Goal: Transaction & Acquisition: Purchase product/service

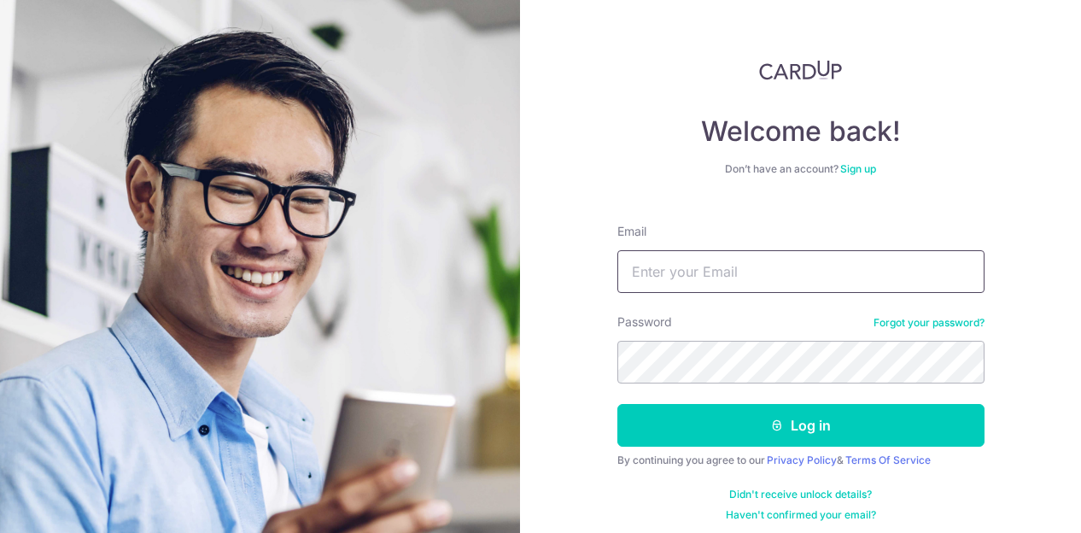
click at [663, 280] on input "Email" at bounding box center [800, 271] width 367 height 43
click at [686, 276] on input "Email" at bounding box center [800, 271] width 367 height 43
type input "reculturelife55@gmail.com"
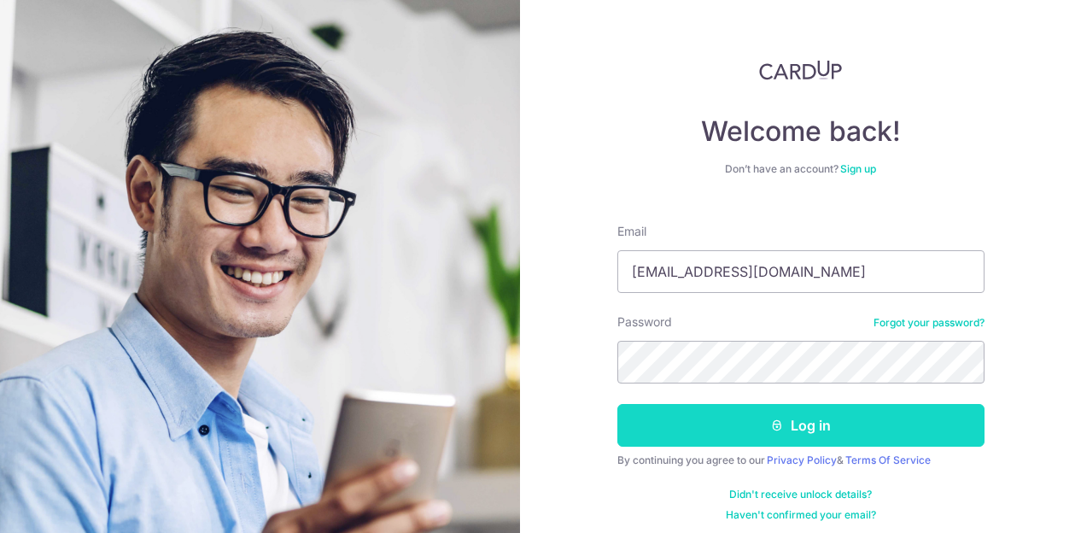
click at [771, 429] on icon "submit" at bounding box center [777, 425] width 14 height 14
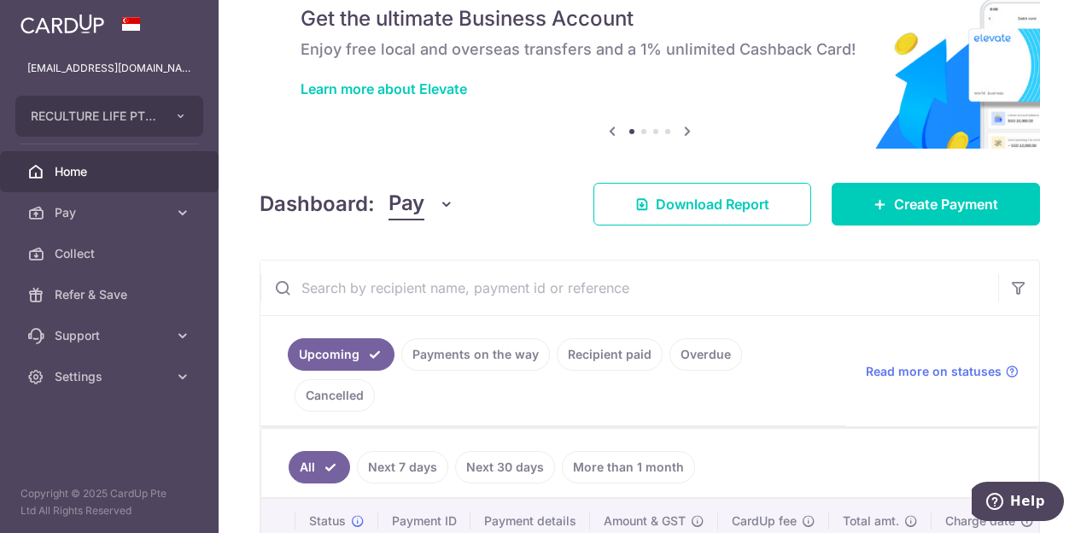
scroll to position [256, 0]
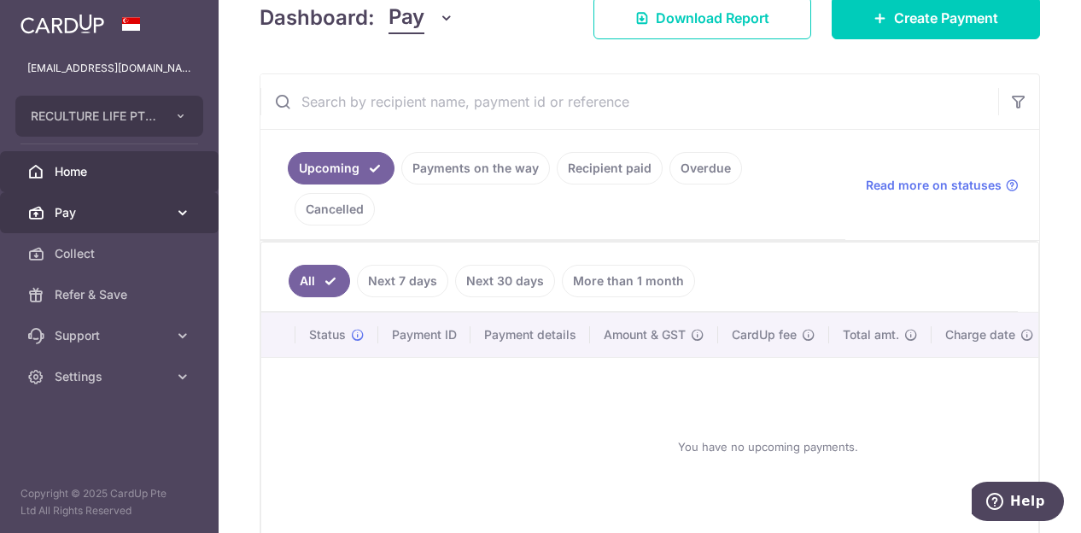
click at [71, 212] on span "Pay" at bounding box center [111, 212] width 113 height 17
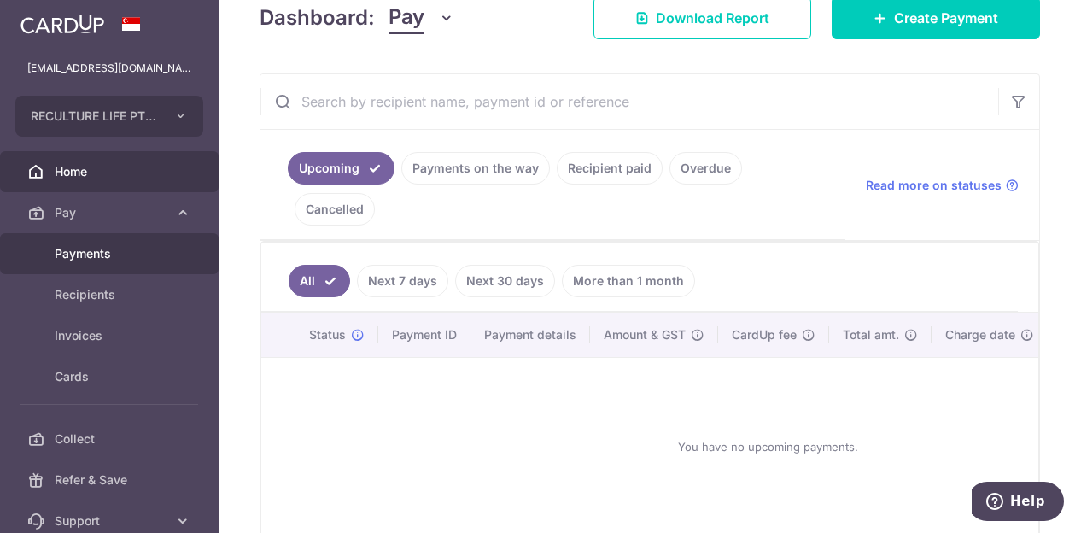
click at [102, 260] on span "Payments" at bounding box center [111, 253] width 113 height 17
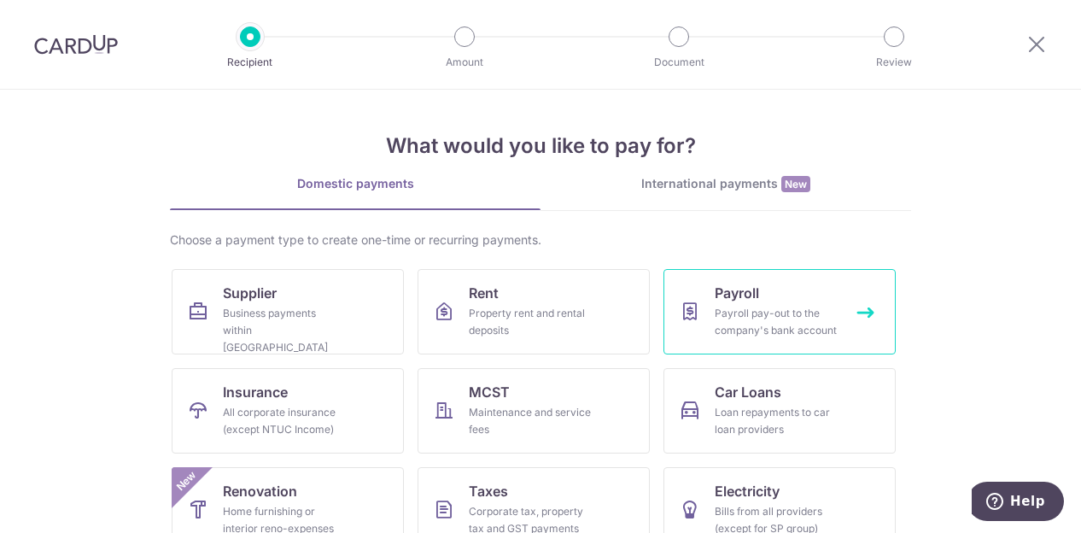
click at [727, 316] on div "Payroll pay-out to the company's bank account" at bounding box center [776, 322] width 123 height 34
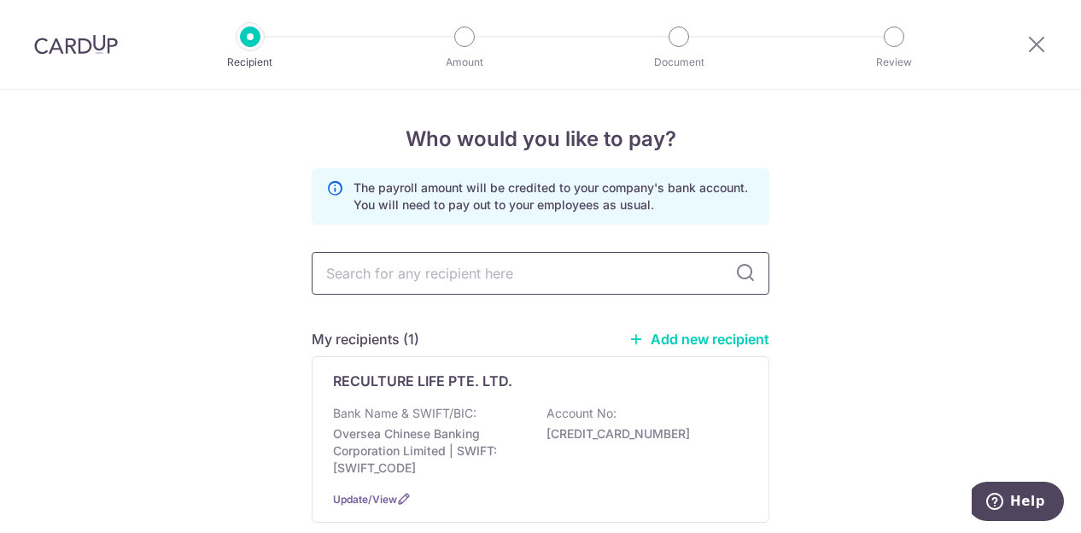
click at [421, 274] on input "text" at bounding box center [541, 273] width 458 height 43
type input "S"
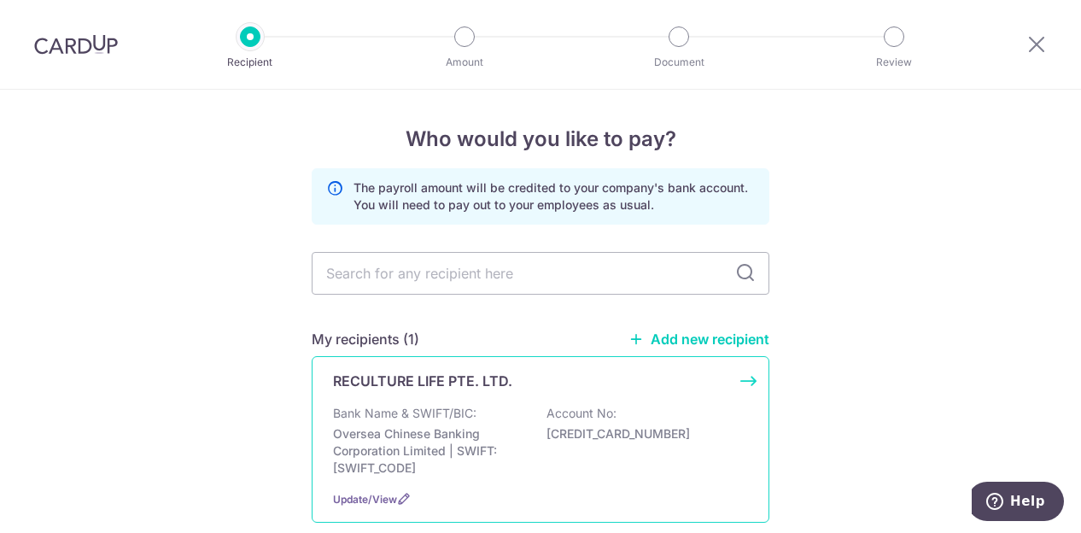
click at [431, 432] on p "Oversea Chinese Banking Corporation Limited | SWIFT: OCBCSGSGXXX" at bounding box center [428, 450] width 191 height 51
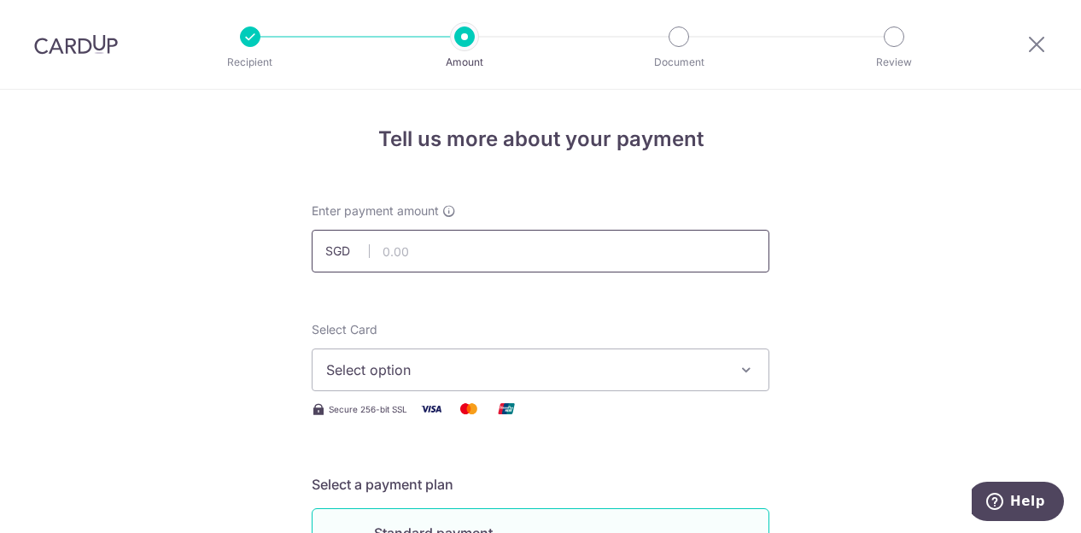
click at [377, 251] on input "text" at bounding box center [541, 251] width 458 height 43
type input "26,110.00"
click at [690, 373] on span "Select option" at bounding box center [525, 369] width 398 height 20
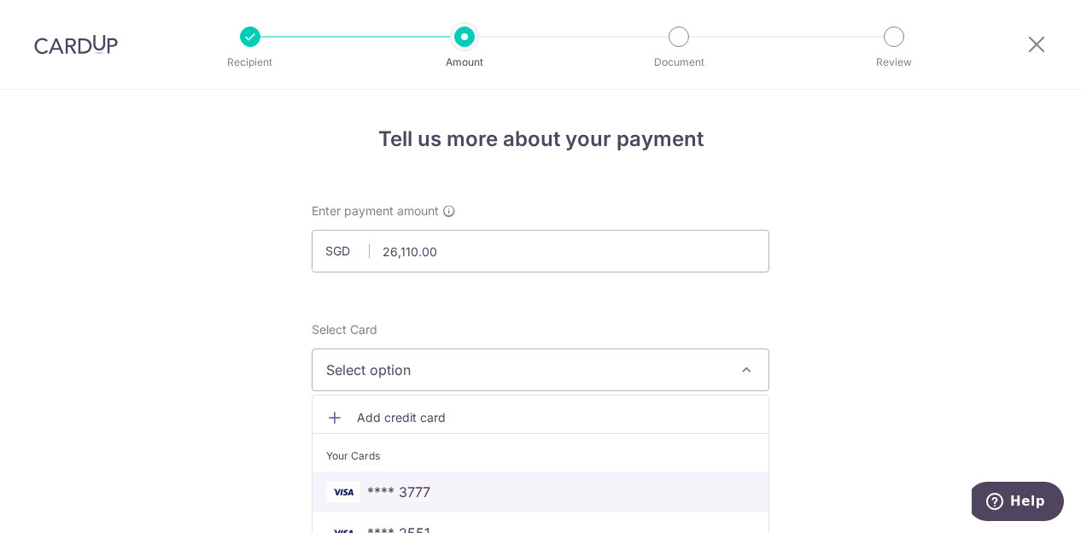
click at [450, 483] on span "**** 3777" at bounding box center [540, 492] width 429 height 20
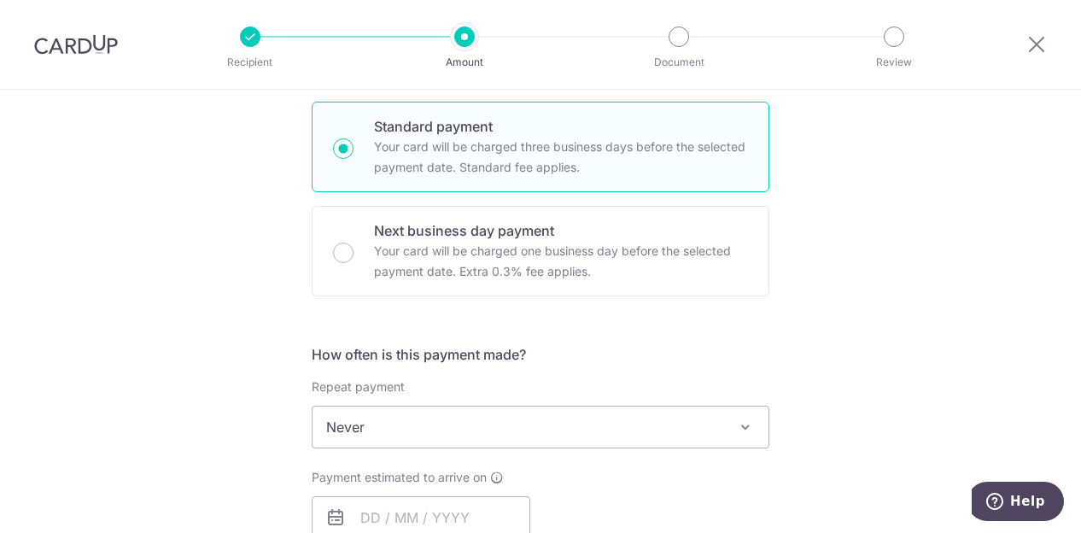
scroll to position [427, 0]
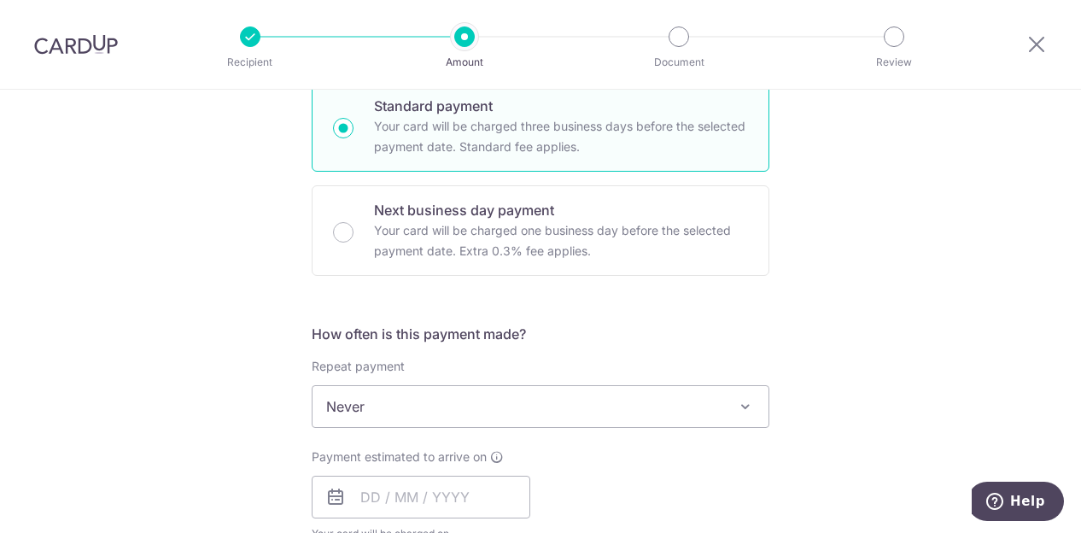
click at [385, 403] on span "Never" at bounding box center [541, 406] width 456 height 41
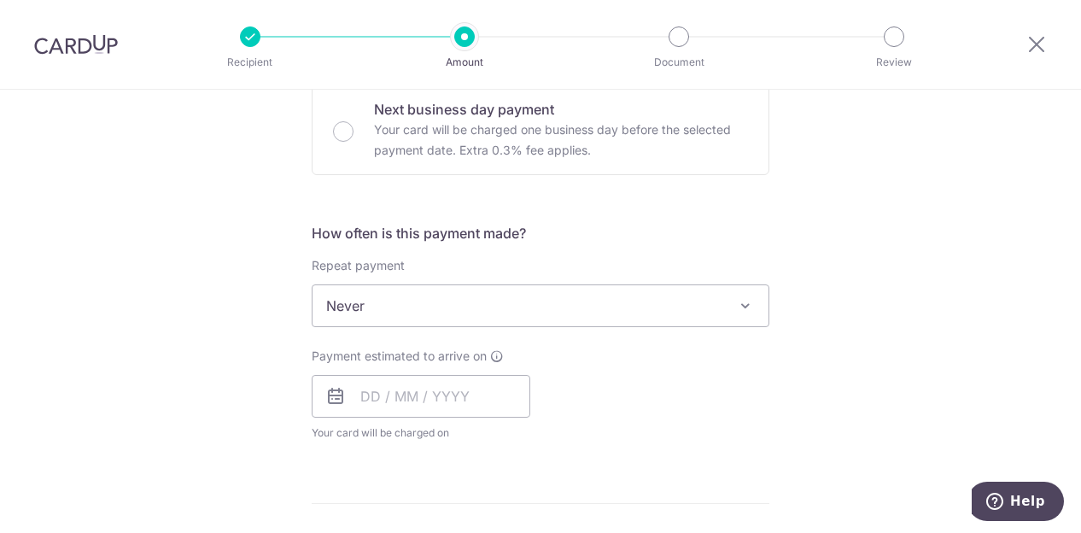
scroll to position [598, 0]
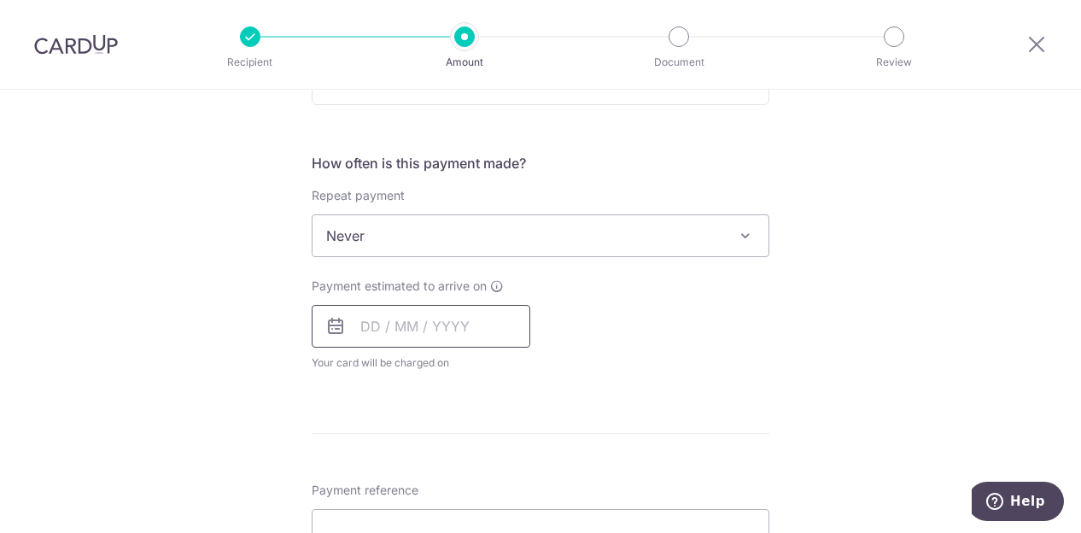
click at [357, 334] on input "text" at bounding box center [421, 326] width 219 height 43
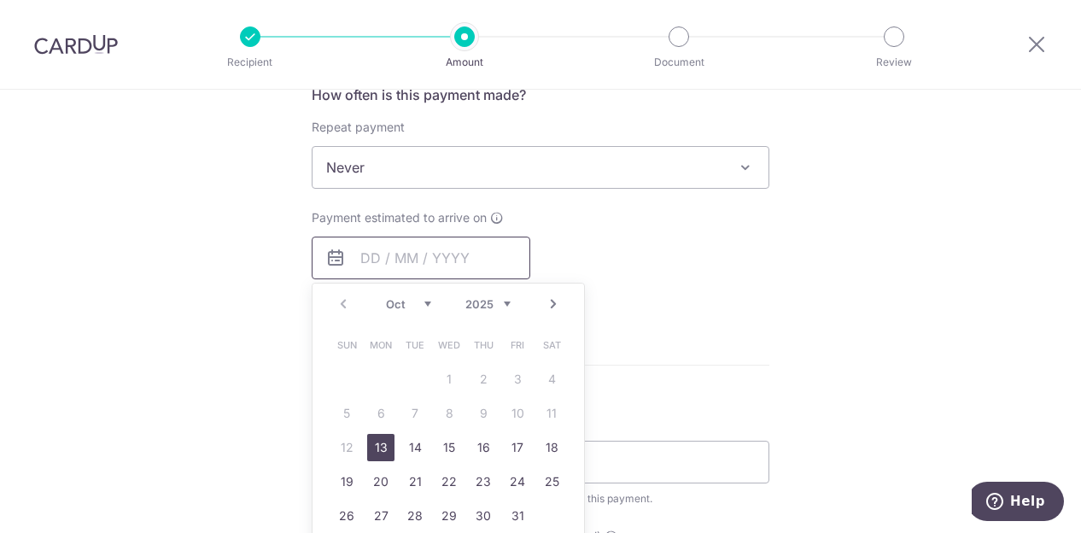
scroll to position [683, 0]
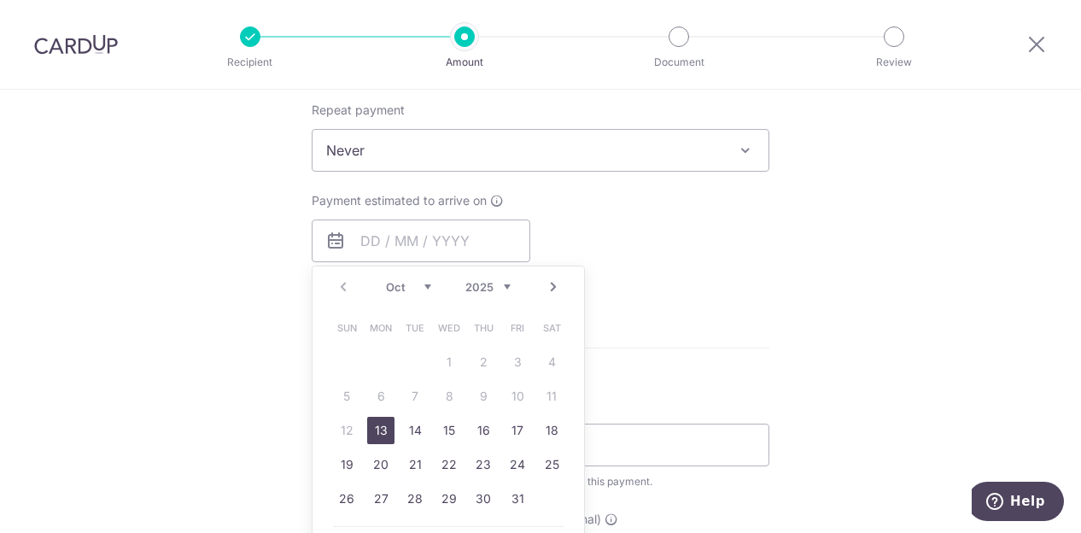
click at [378, 430] on link "13" at bounding box center [380, 430] width 27 height 27
type input "13/10/2025"
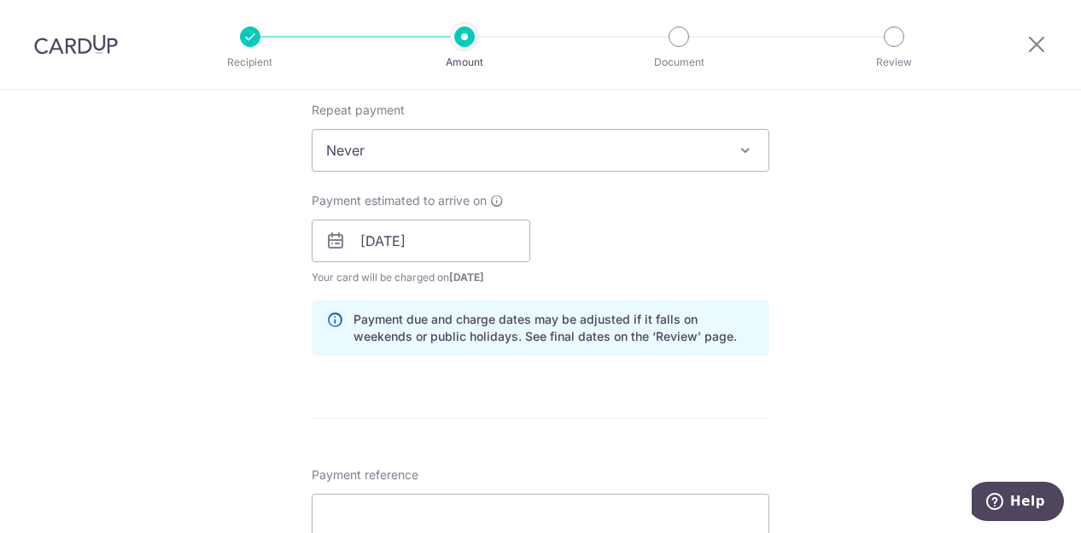
scroll to position [939, 0]
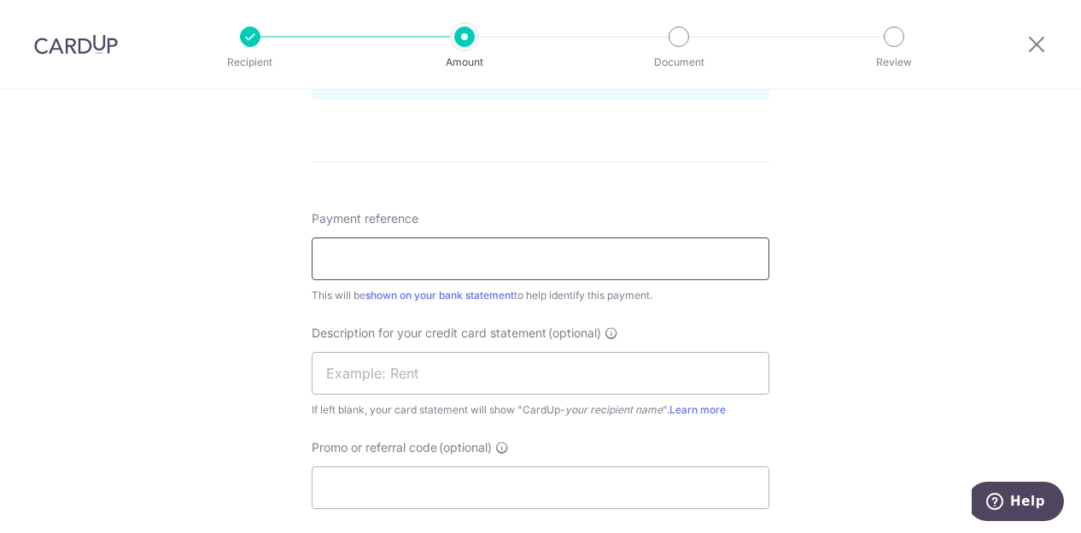
click at [364, 269] on input "Payment reference" at bounding box center [541, 258] width 458 height 43
click at [352, 264] on input "May2025 salaries and freelancer" at bounding box center [541, 258] width 458 height 43
drag, startPoint x: 348, startPoint y: 258, endPoint x: 320, endPoint y: 255, distance: 27.4
click at [320, 255] on input "May2025 salaries and freelancer" at bounding box center [541, 258] width 458 height 43
type input "Sep2025 salaries and freelancer"
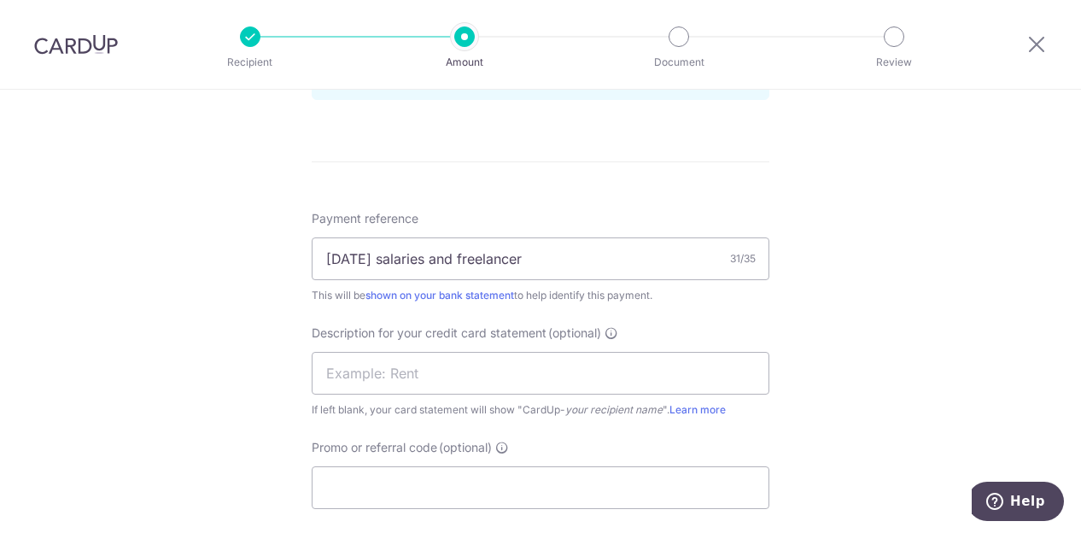
click at [874, 259] on div "Tell us more about your payment Enter payment amount SGD 26,110.00 26110.00 Sel…" at bounding box center [540, 6] width 1081 height 1712
click at [424, 377] on input "text" at bounding box center [541, 373] width 458 height 43
drag, startPoint x: 348, startPoint y: 372, endPoint x: 306, endPoint y: 370, distance: 42.8
click at [306, 370] on div "Tell us more about your payment Enter payment amount SGD 26,110.00 26110.00 Sel…" at bounding box center [540, 6] width 1081 height 1712
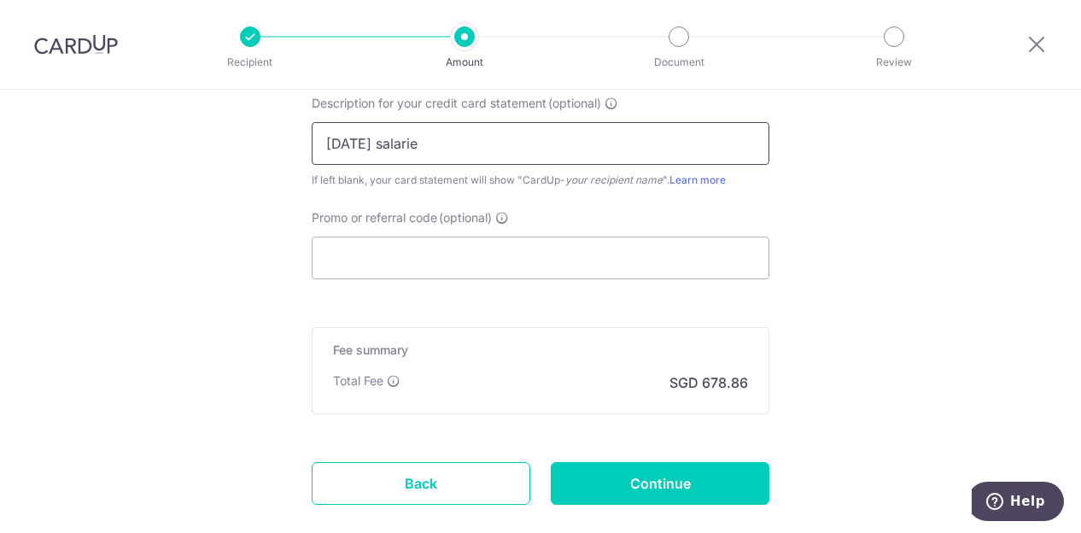
scroll to position [1195, 0]
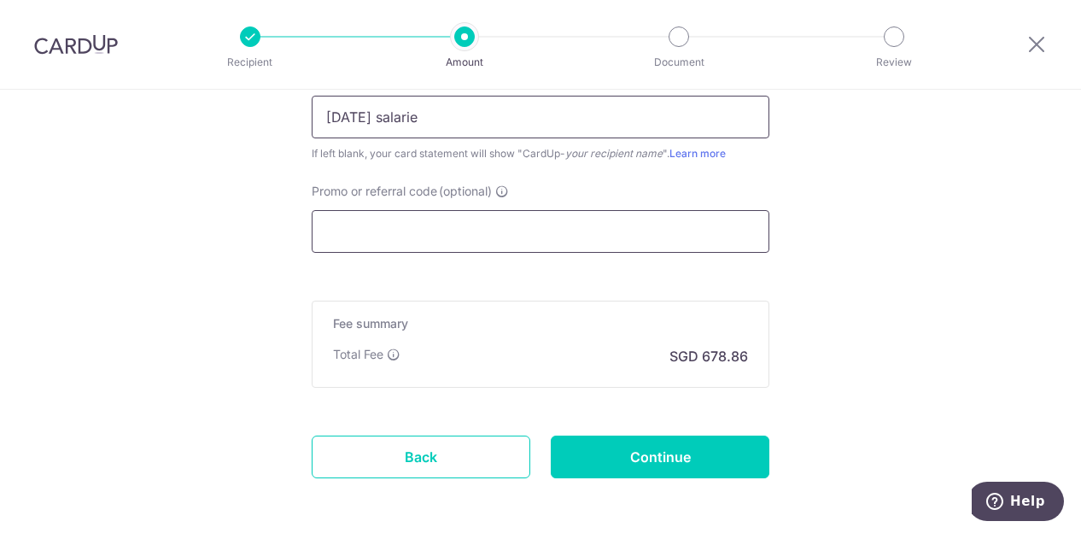
type input "Sep2025 salarie"
click at [409, 231] on input "Promo or referral code (optional)" at bounding box center [541, 231] width 458 height 43
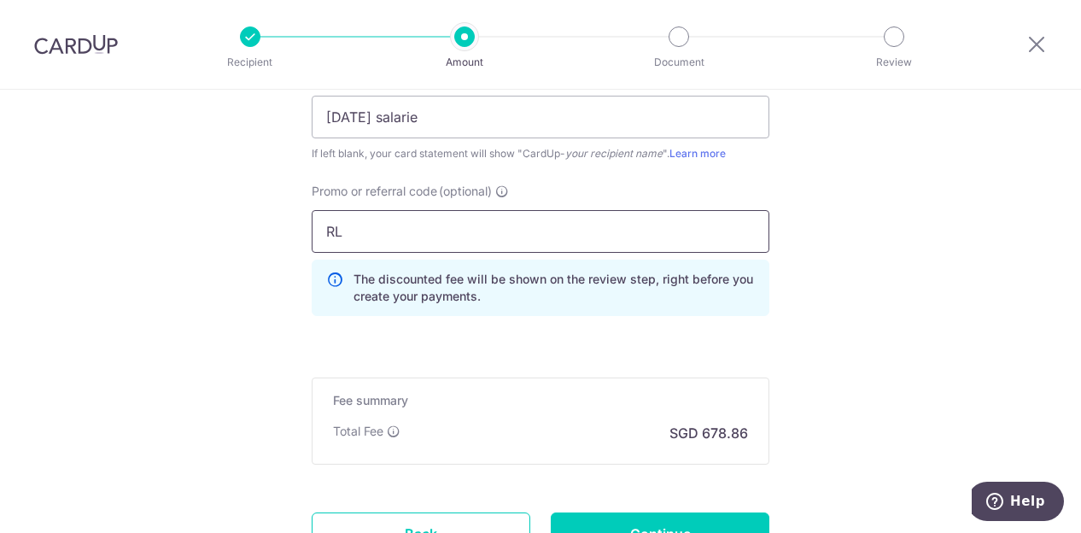
type input "R"
type input "SBRL175"
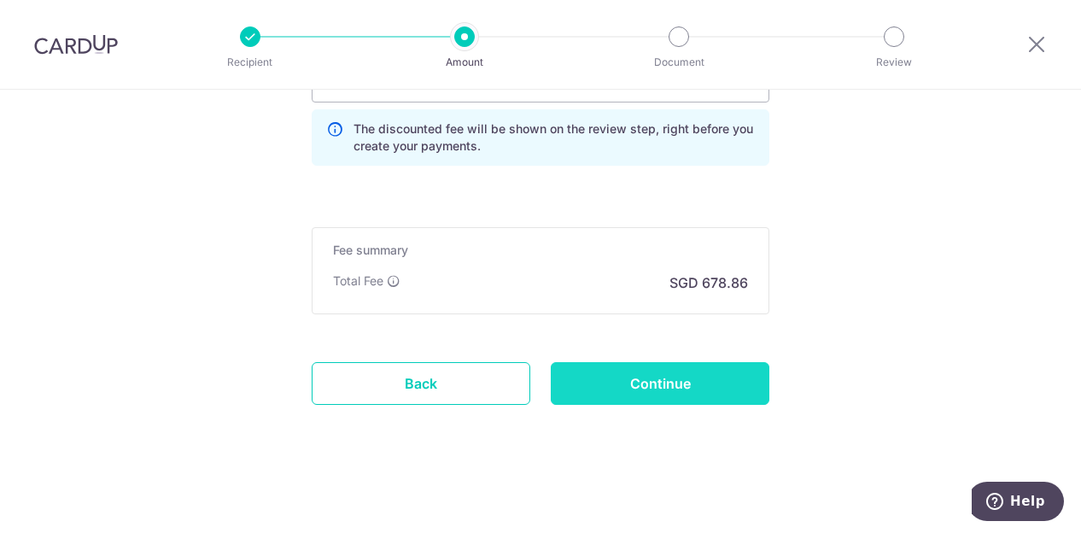
click at [681, 386] on input "Continue" at bounding box center [660, 383] width 219 height 43
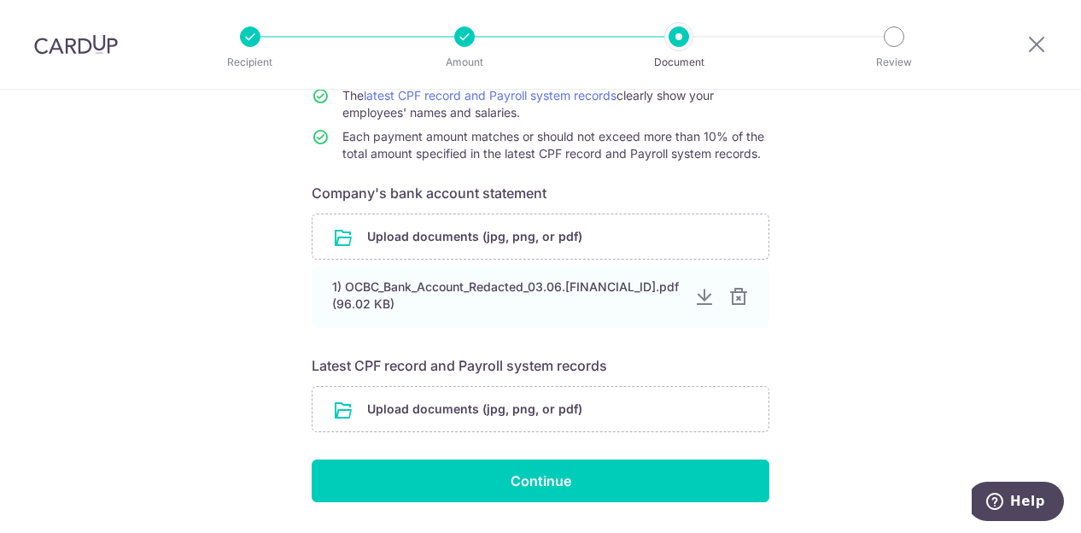
scroll to position [262, 0]
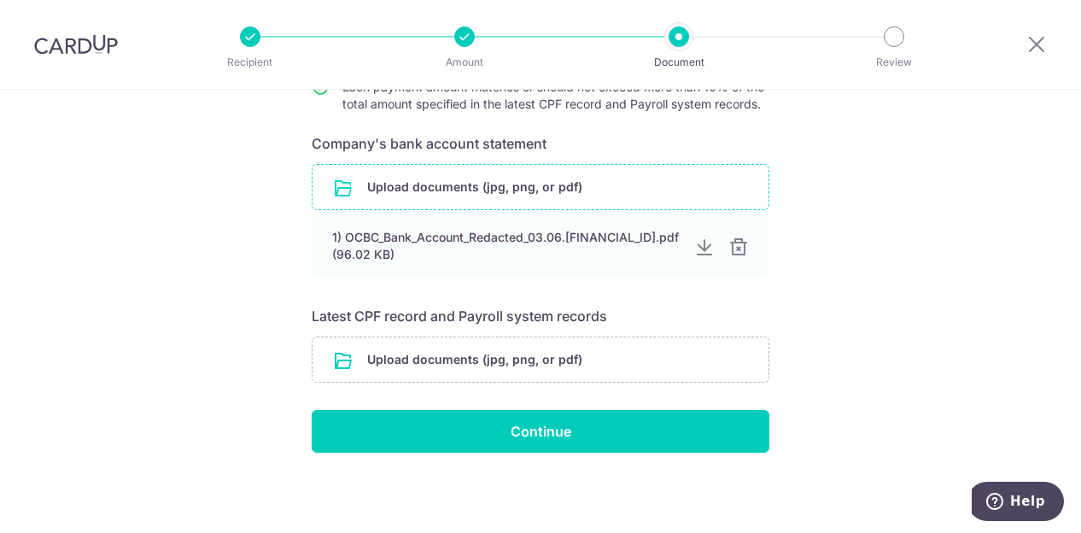
click at [429, 190] on input "file" at bounding box center [541, 187] width 456 height 44
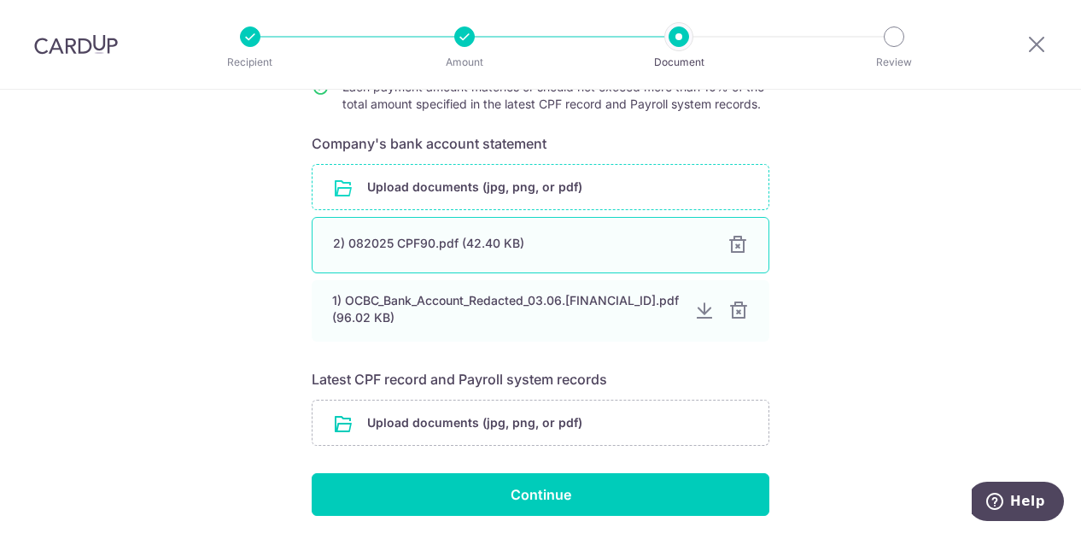
click at [739, 250] on div at bounding box center [737, 245] width 20 height 20
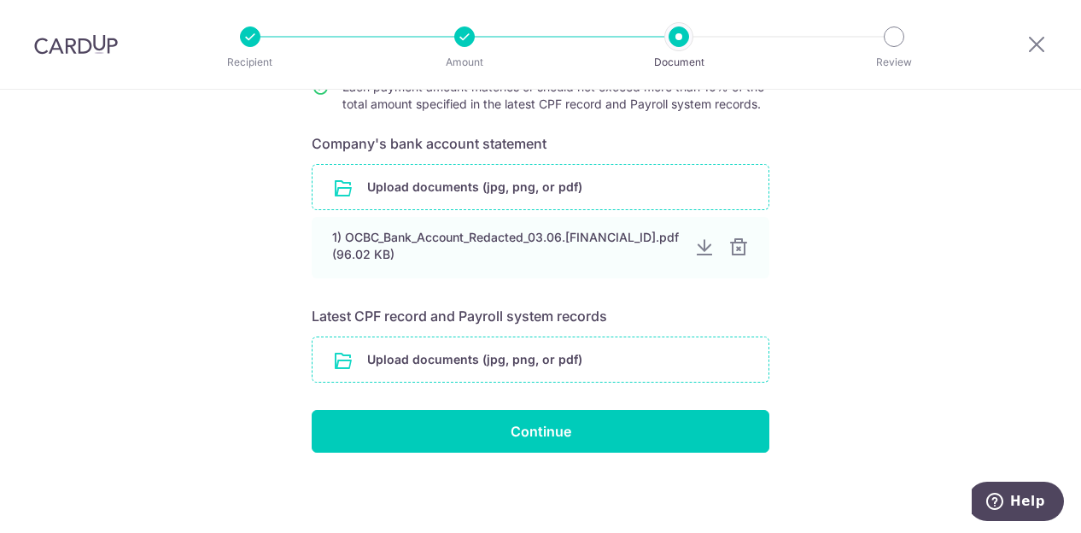
click at [494, 360] on input "file" at bounding box center [541, 359] width 456 height 44
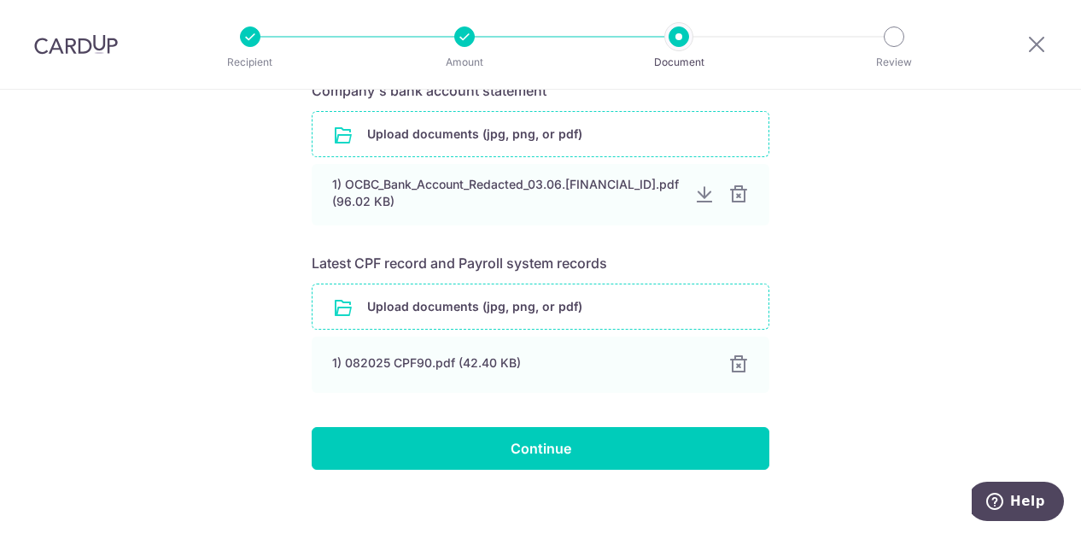
scroll to position [332, 0]
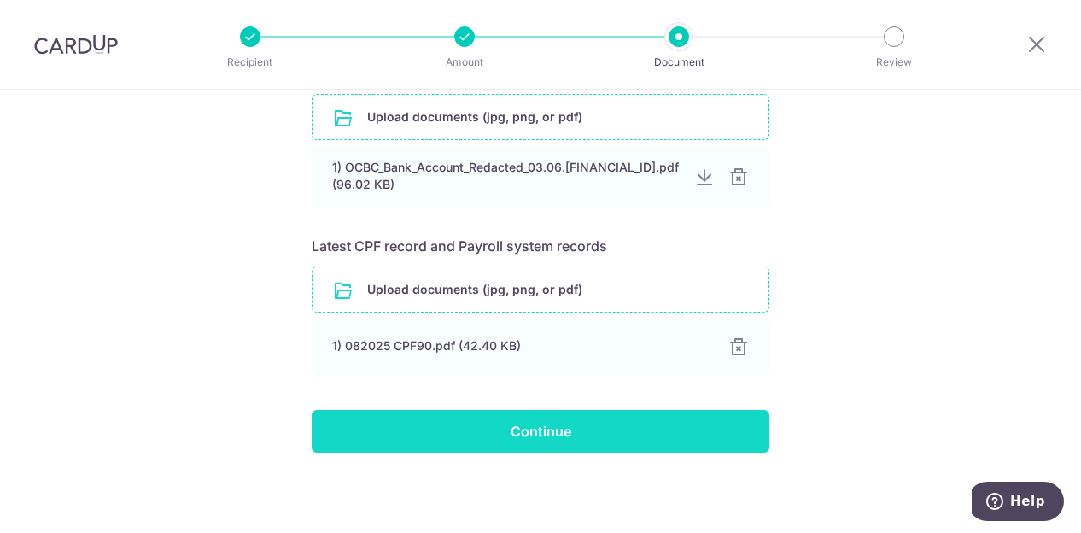
click at [537, 423] on input "Continue" at bounding box center [541, 431] width 458 height 43
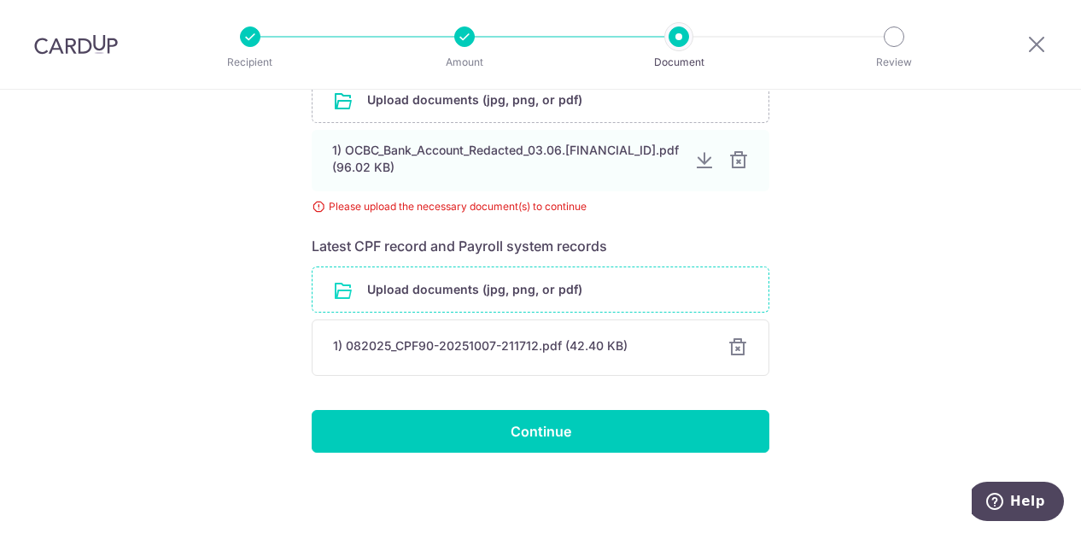
scroll to position [264, 0]
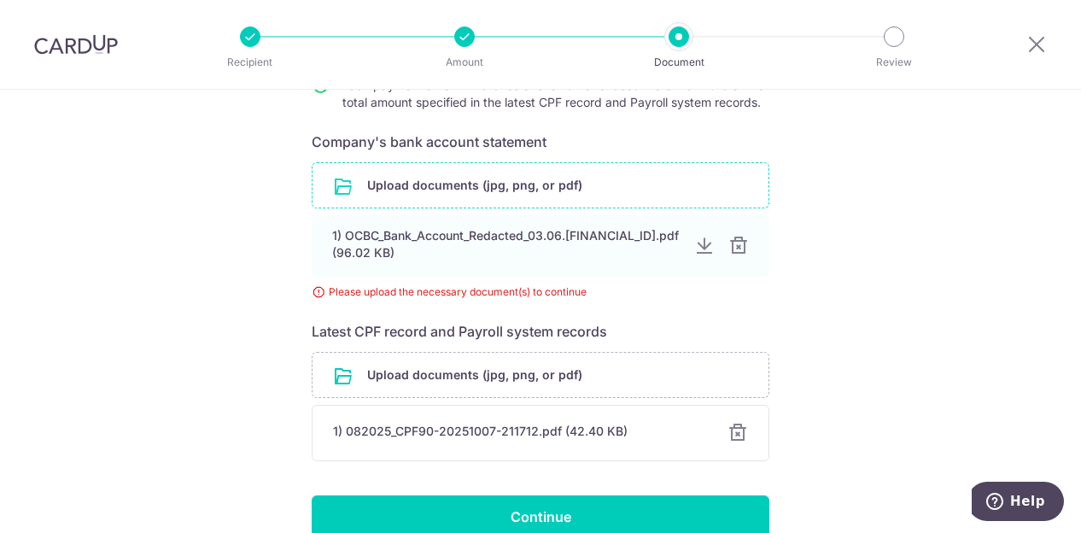
click at [502, 181] on input "file" at bounding box center [541, 185] width 456 height 44
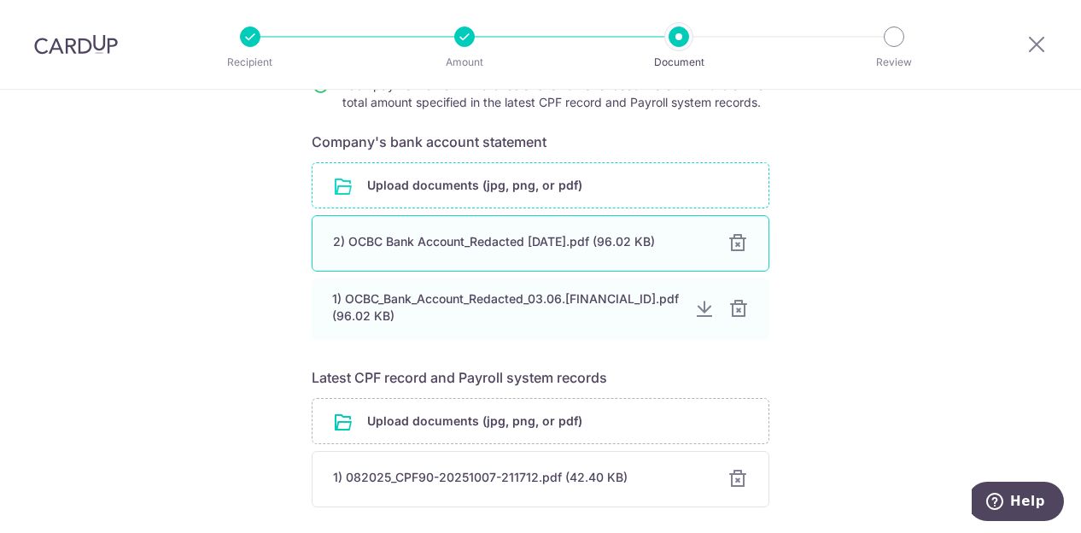
click at [456, 240] on div "2) OCBC Bank Account_Redacted 03.06.2024.pdf (96.02 KB)" at bounding box center [520, 241] width 374 height 17
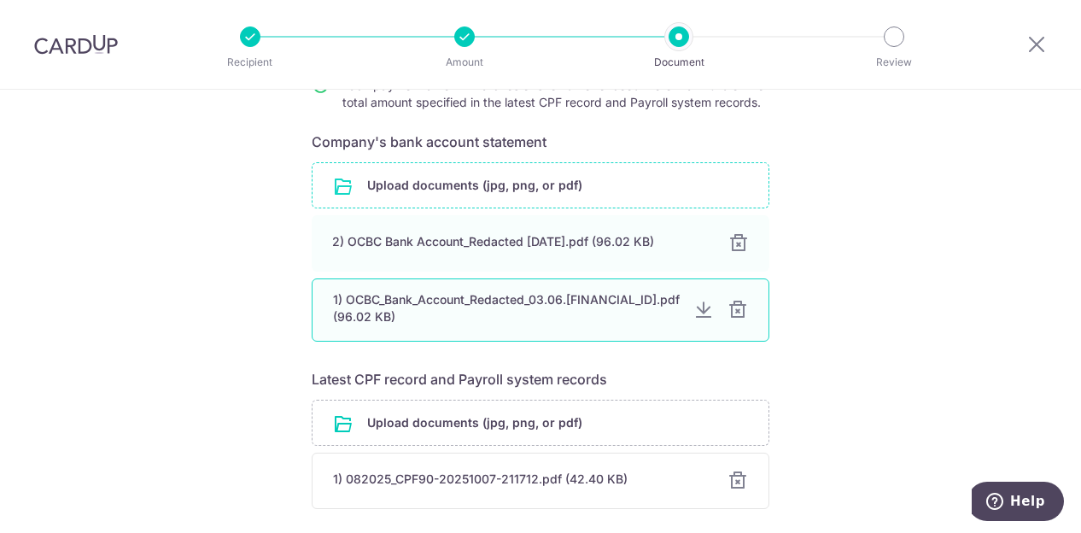
click at [697, 313] on div at bounding box center [703, 310] width 20 height 20
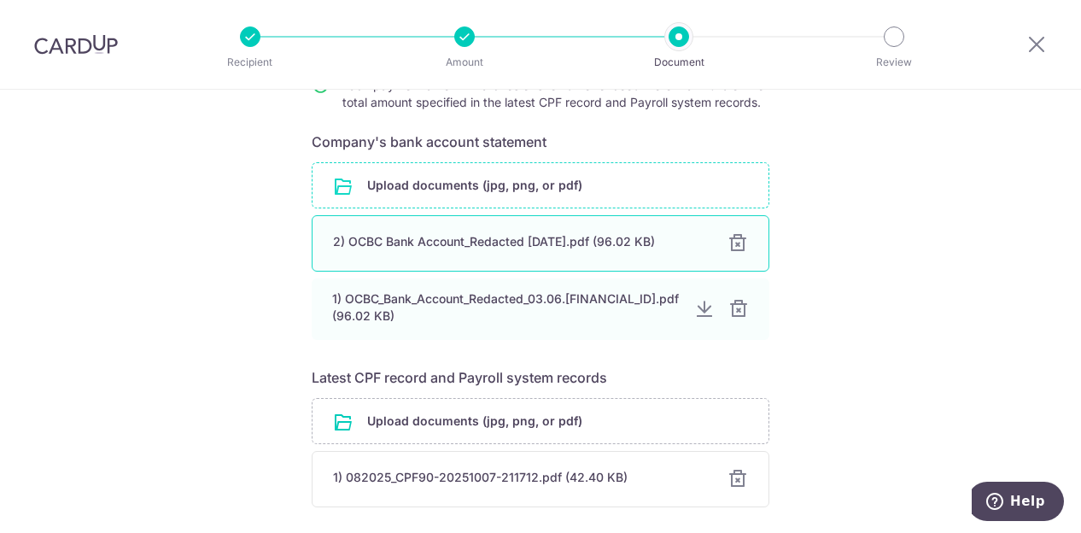
scroll to position [395, 0]
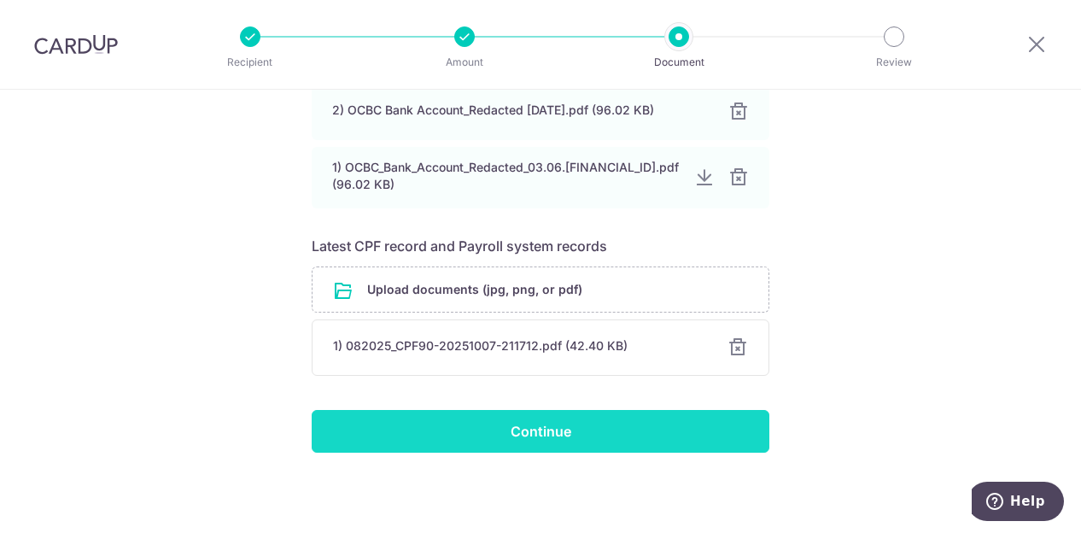
click at [558, 426] on input "Continue" at bounding box center [541, 431] width 458 height 43
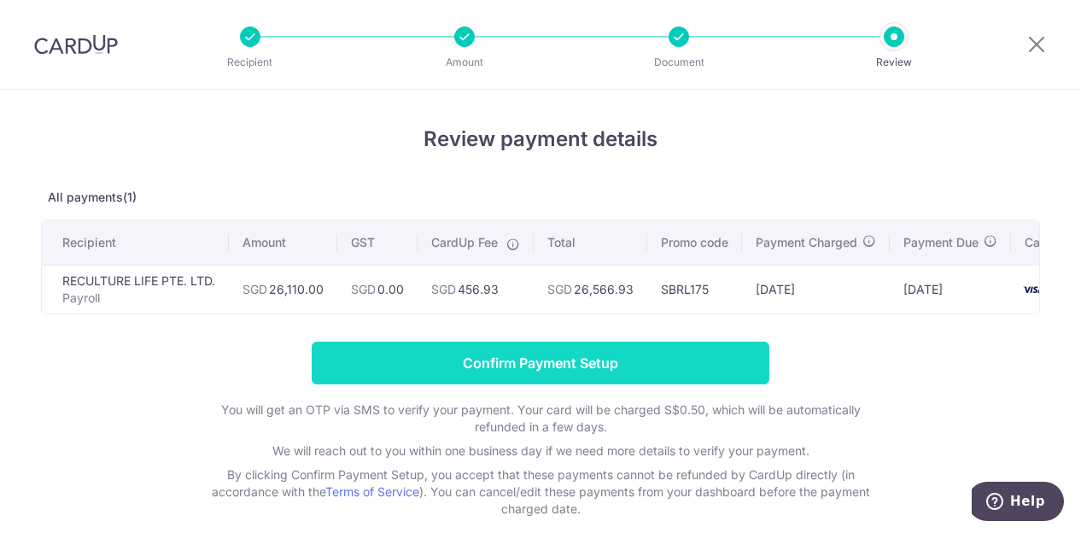
click at [569, 372] on input "Confirm Payment Setup" at bounding box center [541, 363] width 458 height 43
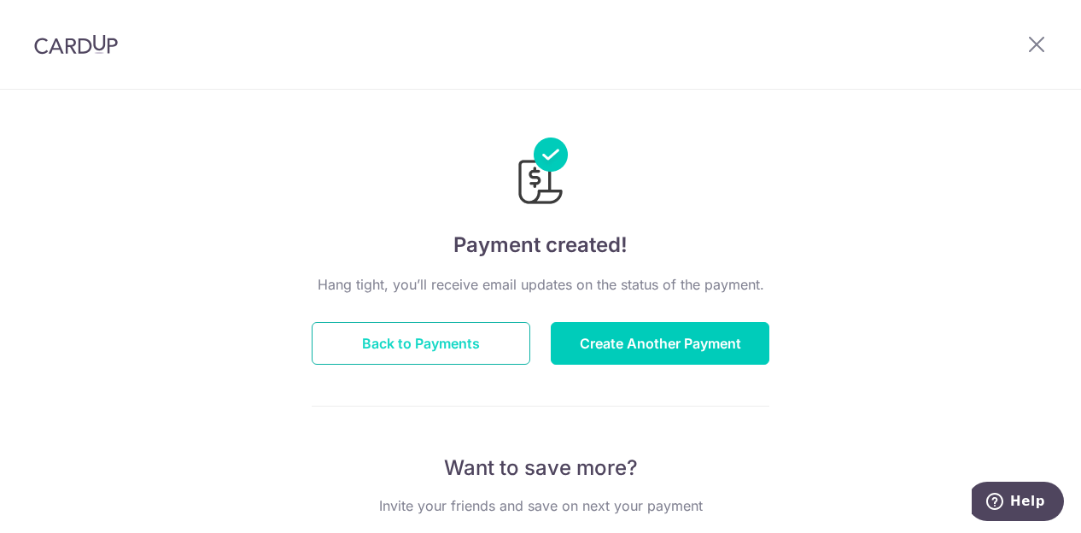
click at [435, 348] on button "Back to Payments" at bounding box center [421, 343] width 219 height 43
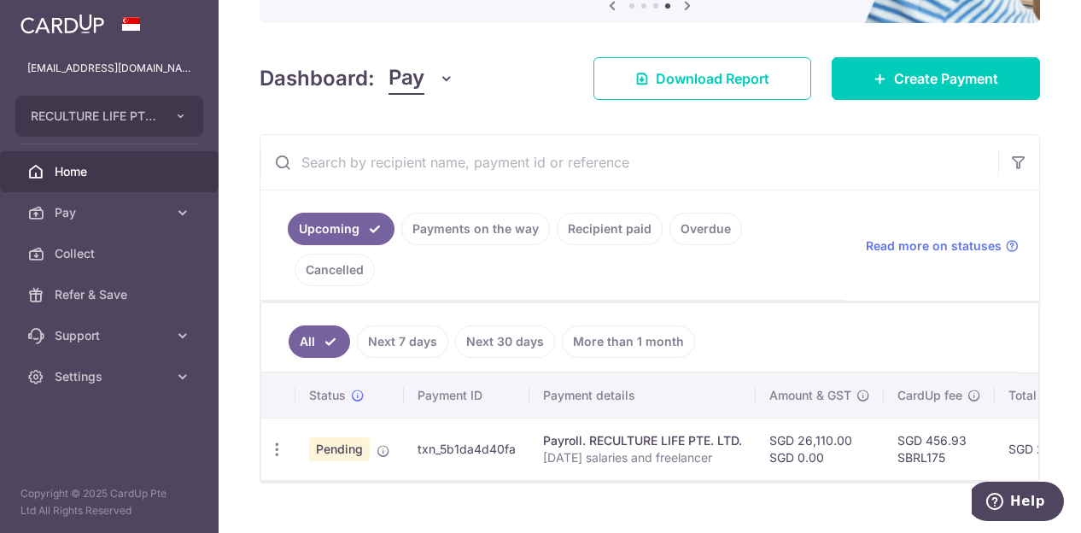
scroll to position [235, 0]
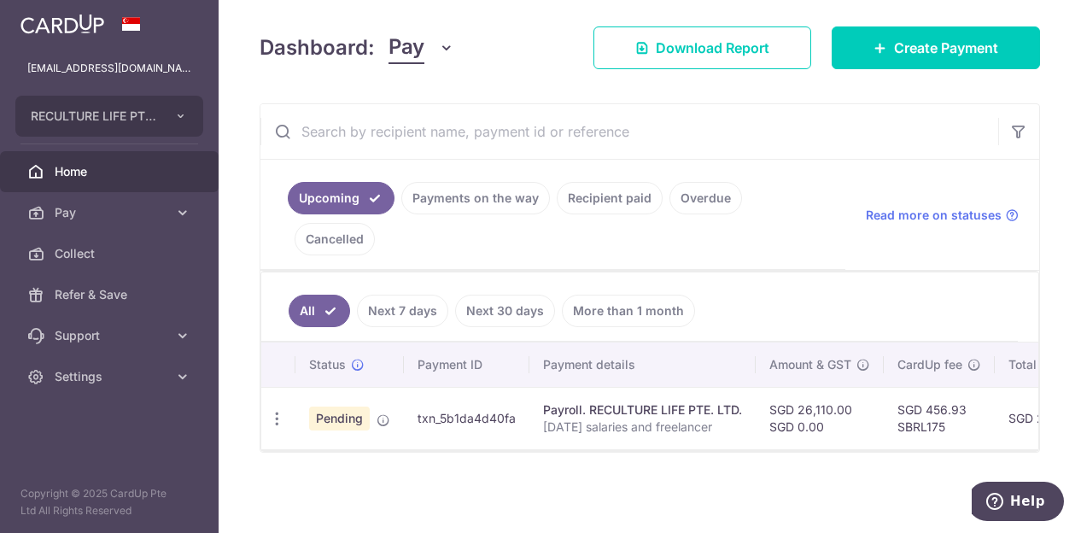
click at [350, 414] on span "Pending" at bounding box center [339, 418] width 61 height 24
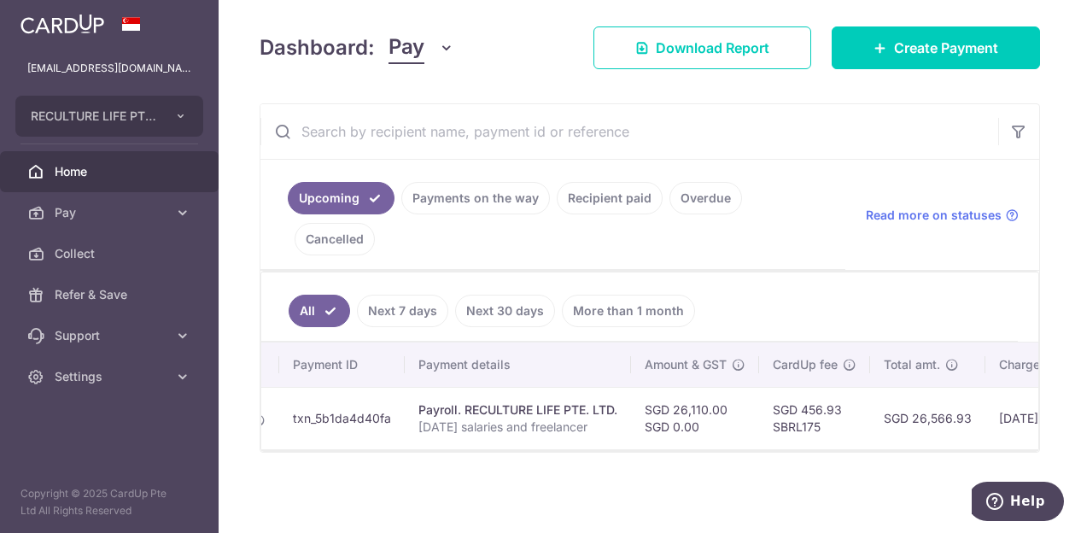
scroll to position [0, 123]
